Goal: Check status: Check status

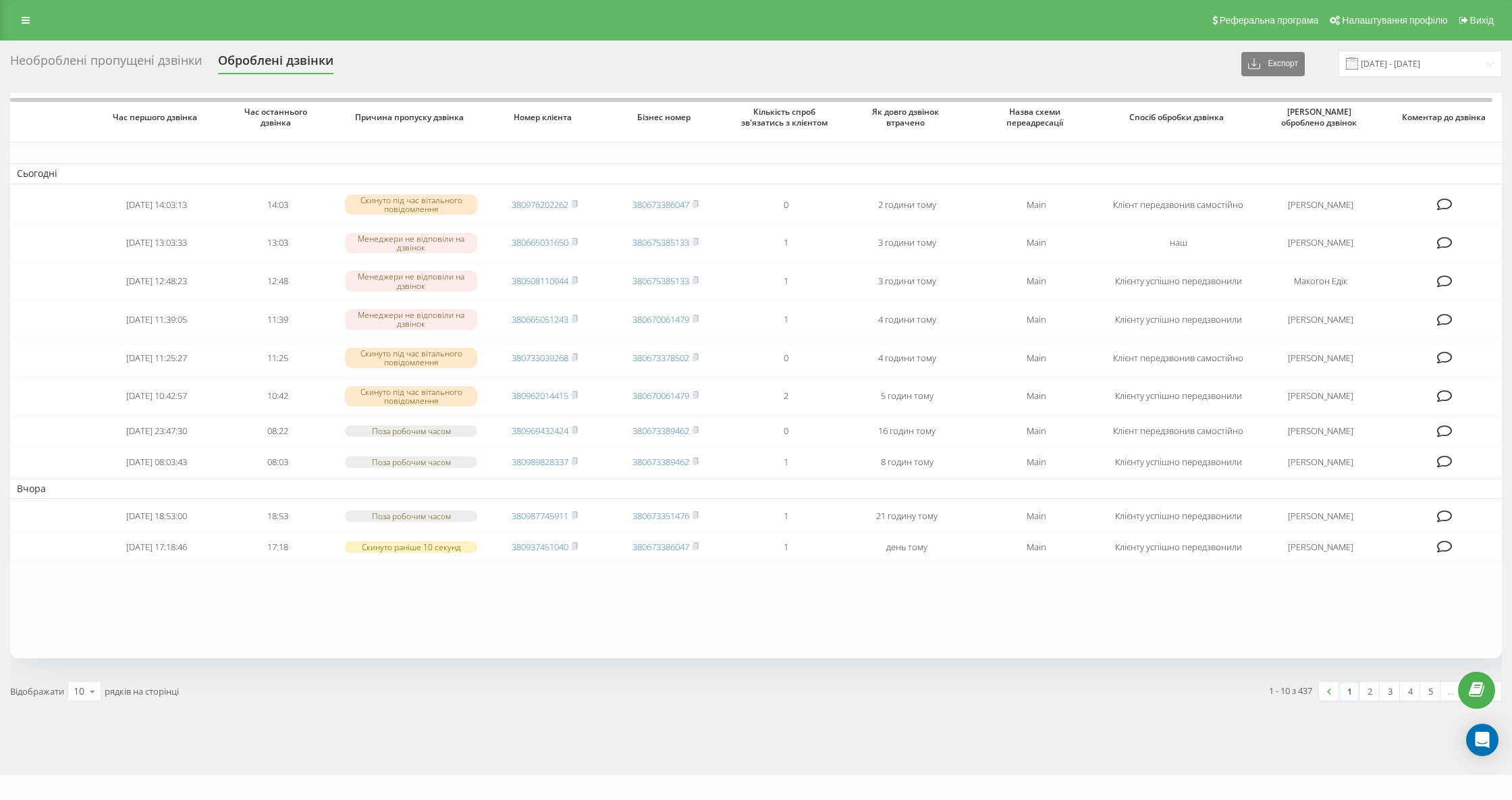
click at [135, 41] on div "Необроблені пропущені дзвінки Оброблені дзвінки Експорт .csv .xlsx [DATE] - [DA…" at bounding box center [756, 407] width 1512 height 734
click at [135, 67] on div "Необроблені пропущені дзвінки" at bounding box center [105, 64] width 192 height 21
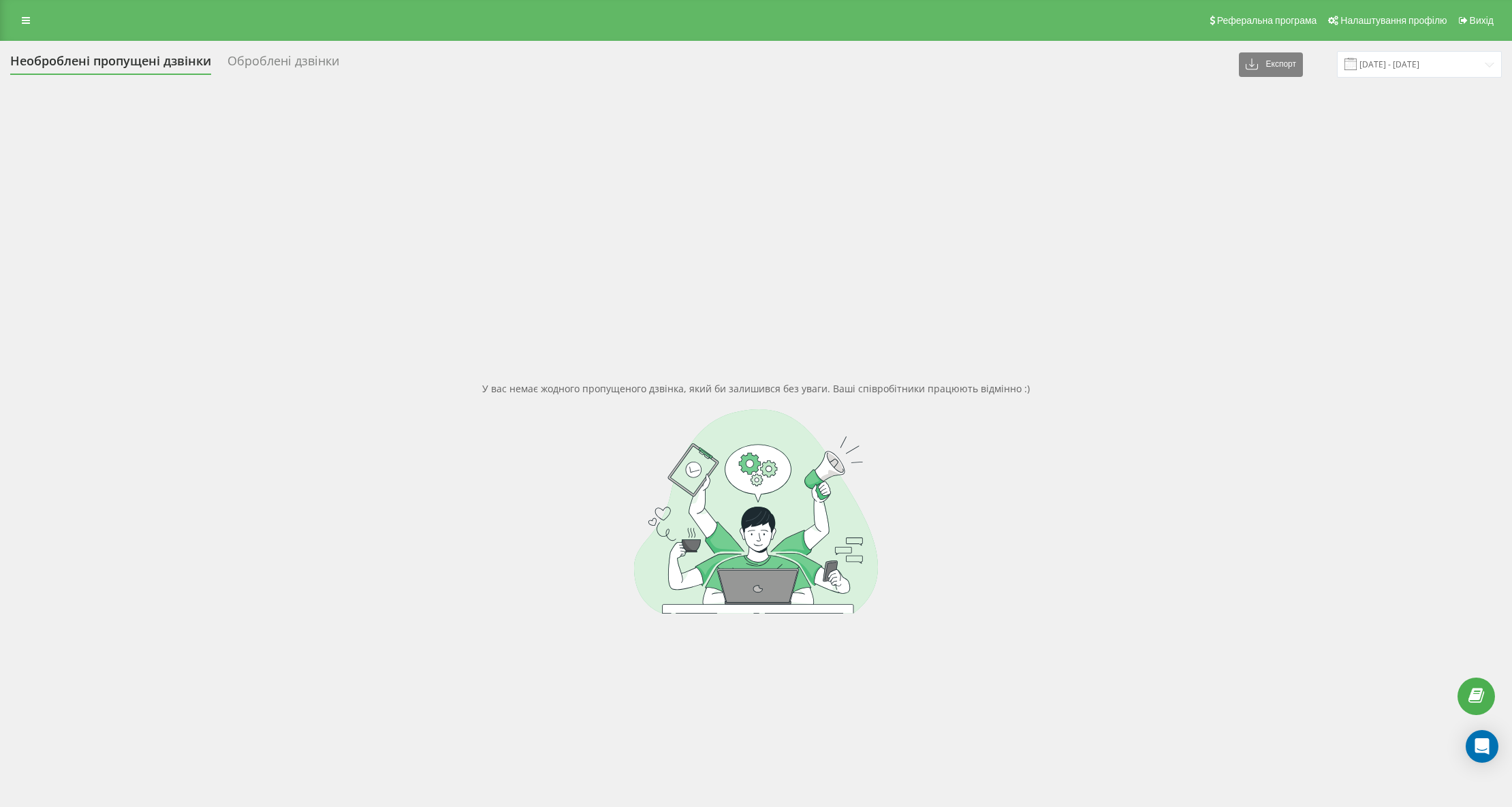
click at [126, 60] on div "Необроблені пропущені дзвінки" at bounding box center [110, 64] width 201 height 21
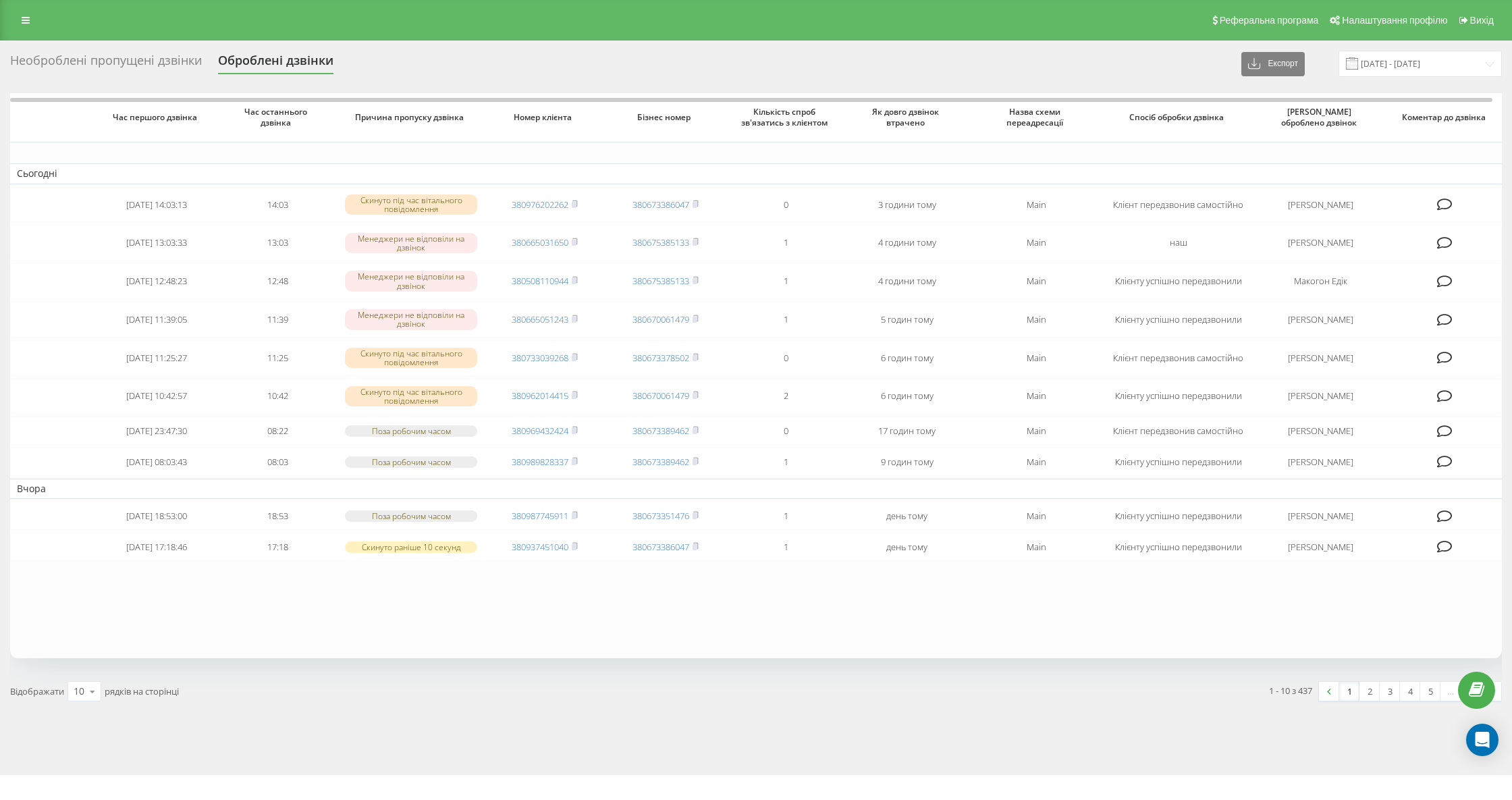
click at [141, 64] on div "Необроблені пропущені дзвінки" at bounding box center [105, 64] width 192 height 21
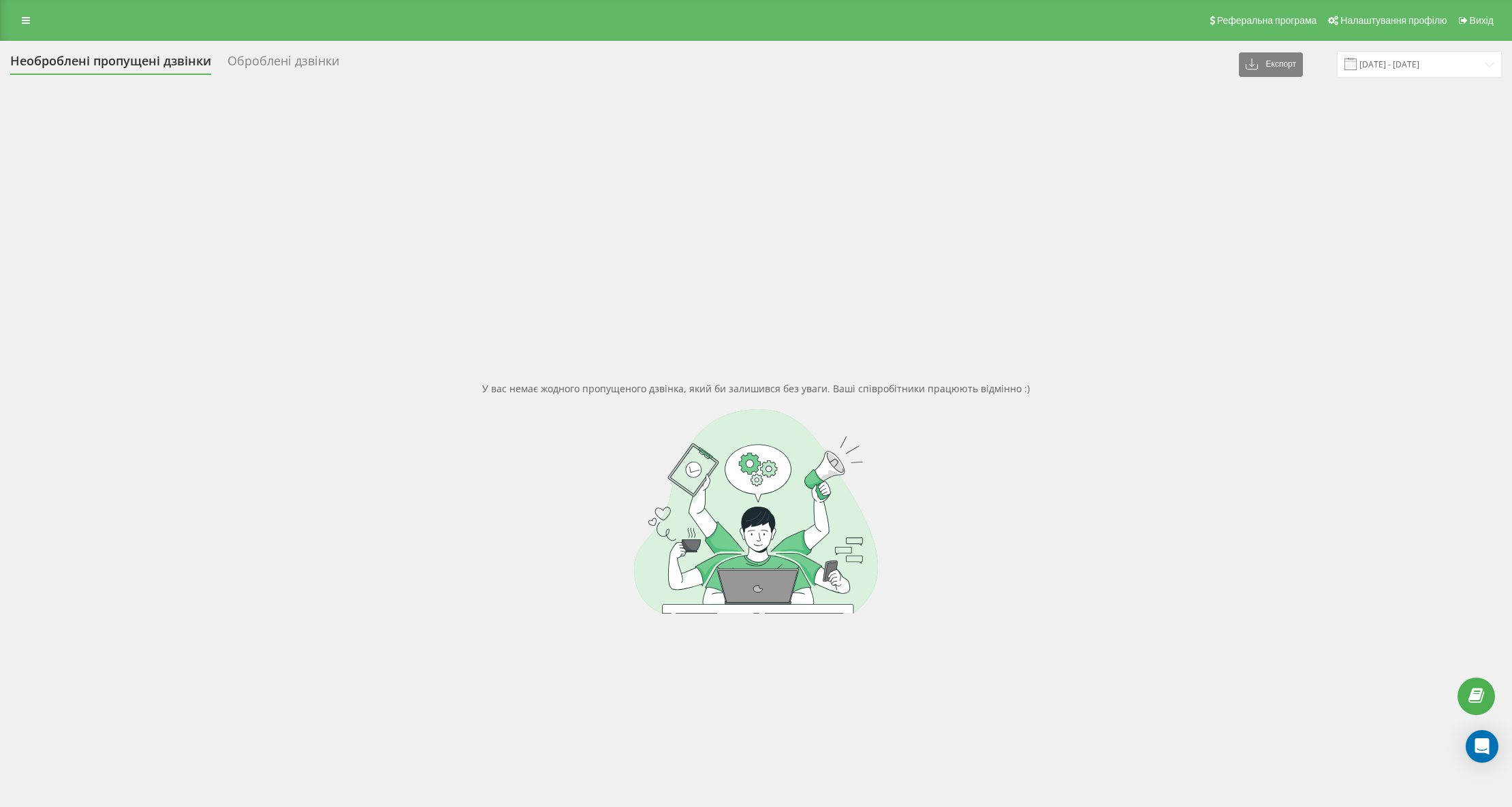
click at [148, 63] on div "Необроблені пропущені дзвінки" at bounding box center [110, 64] width 201 height 21
